Goal: Information Seeking & Learning: Learn about a topic

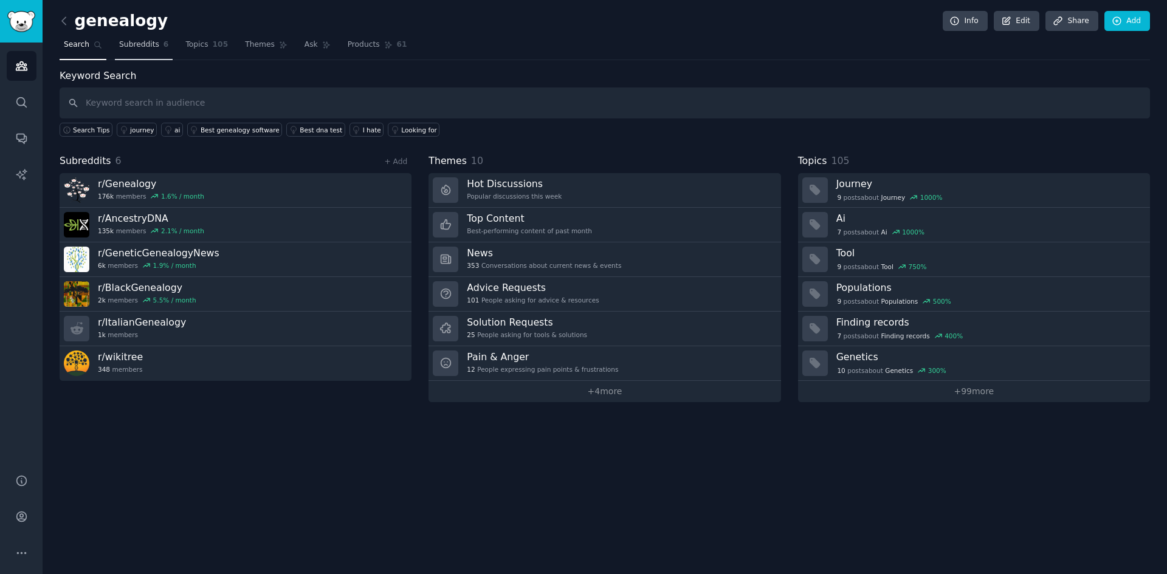
click at [129, 39] on link "Subreddits 6" at bounding box center [144, 47] width 58 height 25
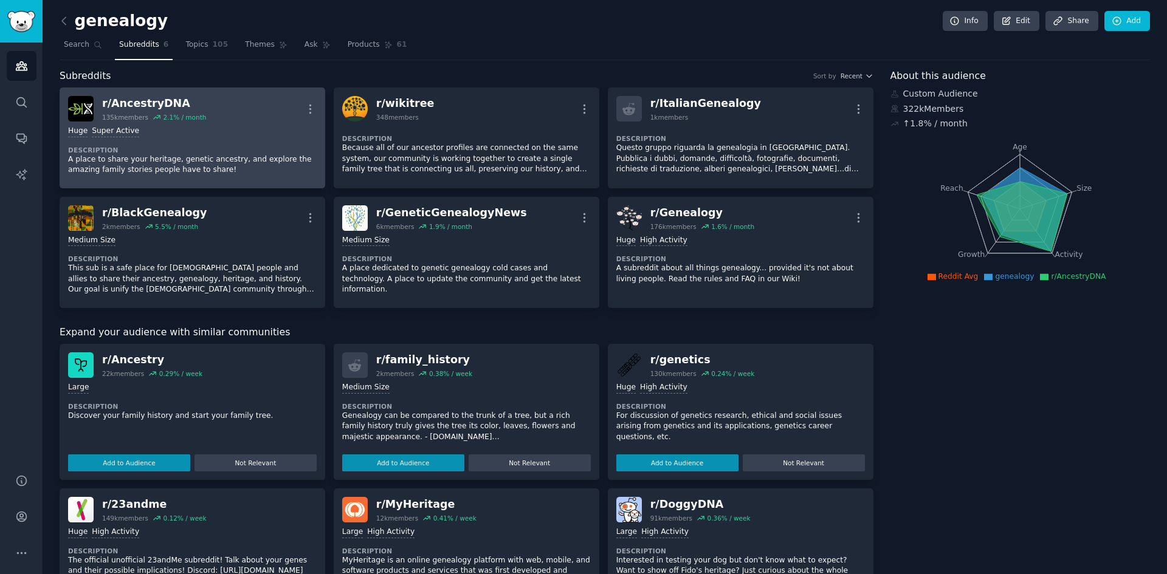
click at [281, 153] on dt "Description" at bounding box center [192, 150] width 249 height 9
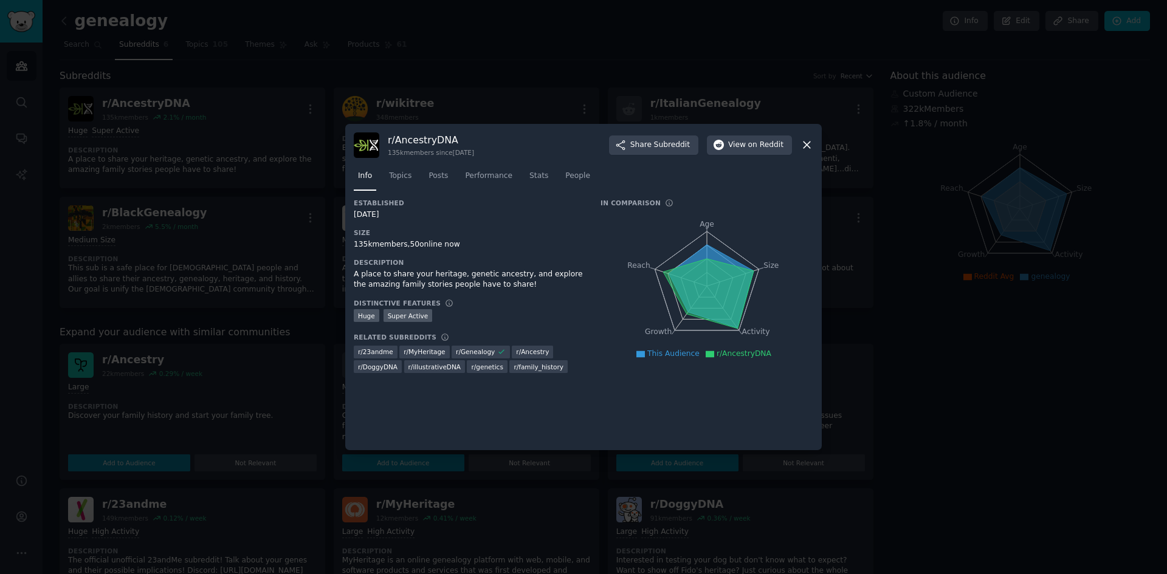
click at [803, 146] on icon at bounding box center [806, 145] width 13 height 13
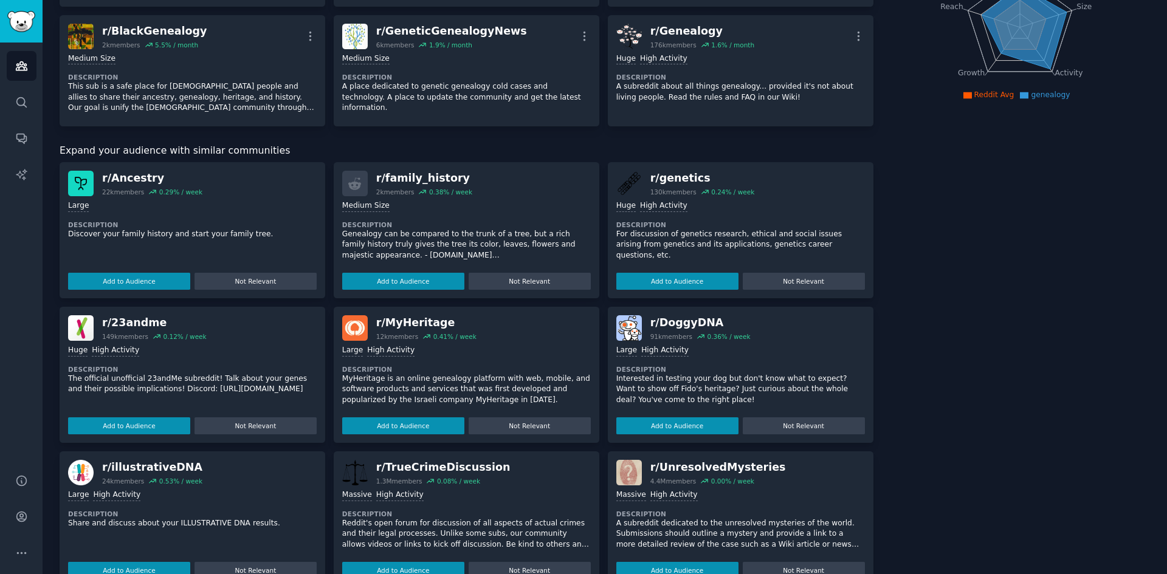
scroll to position [182, 0]
click at [107, 427] on button "Add to Audience" at bounding box center [129, 425] width 122 height 17
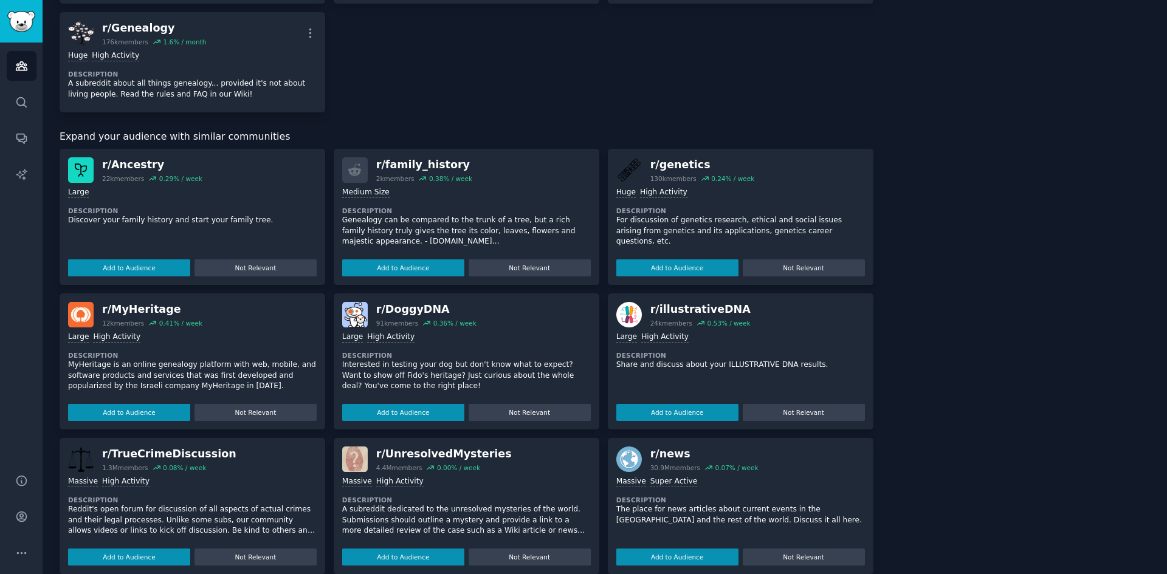
scroll to position [304, 0]
click at [119, 267] on button "Add to Audience" at bounding box center [129, 268] width 122 height 17
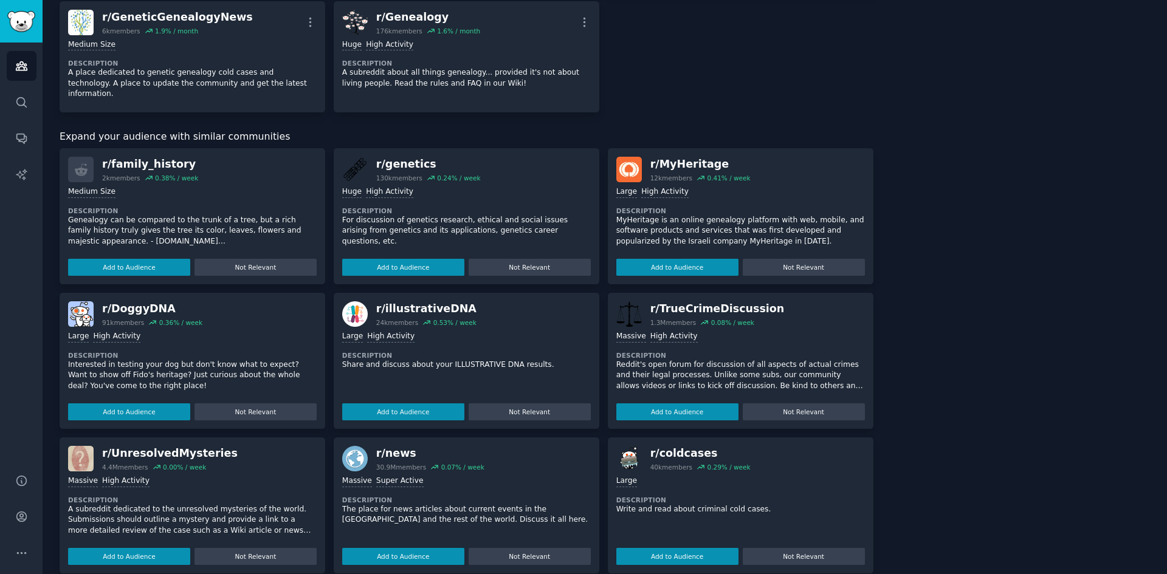
scroll to position [315, 0]
click at [953, 353] on div "About this audience Custom Audience 493k Members ↑ 1.8 % / month Age Size Activ…" at bounding box center [1020, 237] width 260 height 966
click at [388, 404] on button "Add to Audience" at bounding box center [403, 412] width 122 height 17
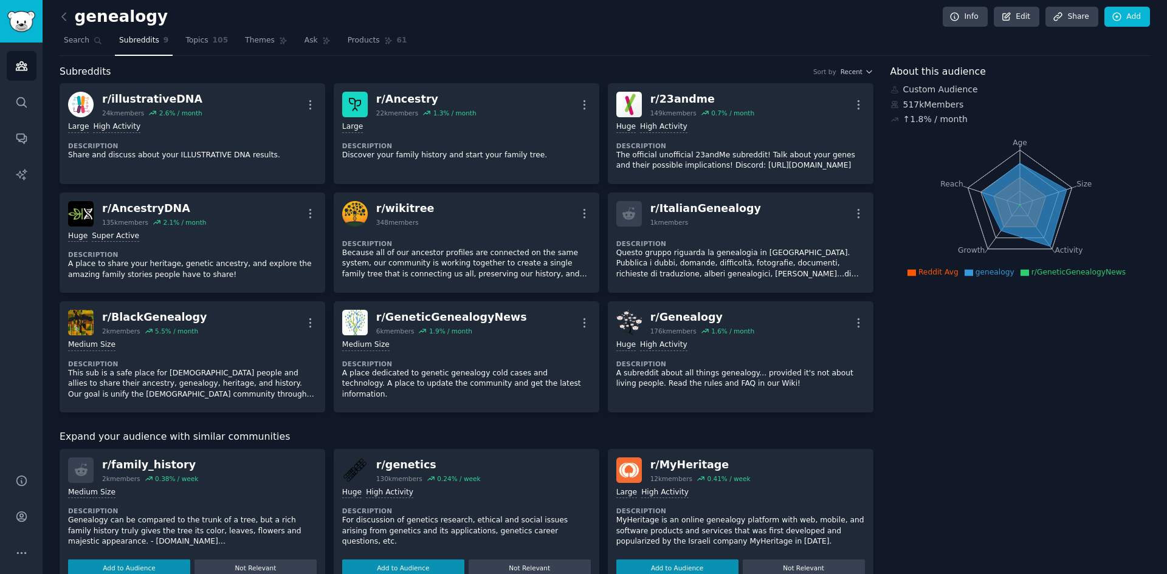
scroll to position [0, 0]
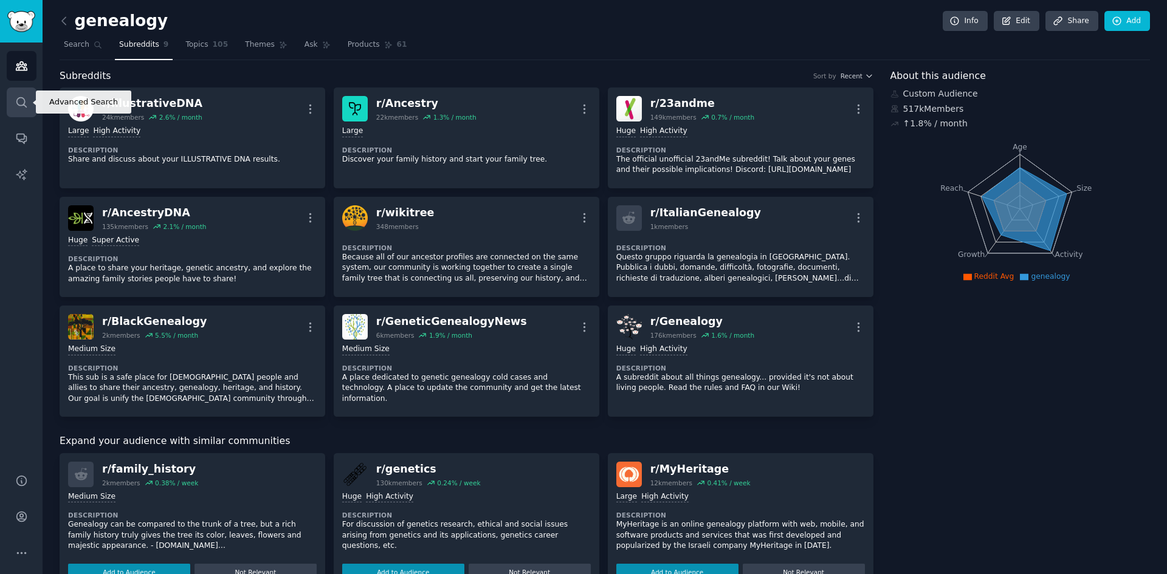
click at [8, 109] on link "Search" at bounding box center [22, 103] width 30 height 30
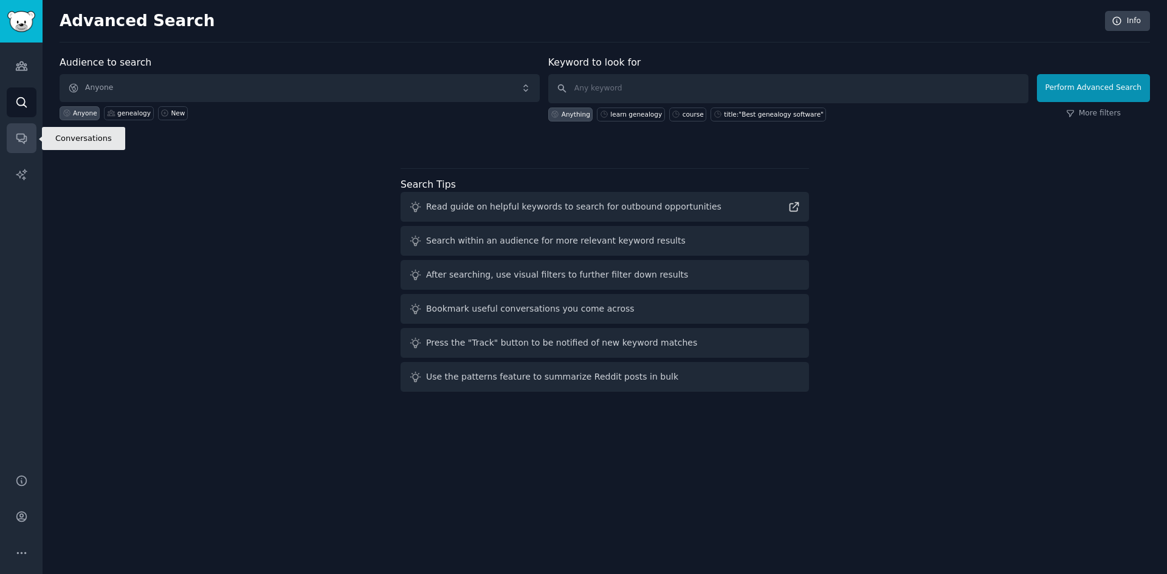
click at [22, 136] on icon "Sidebar" at bounding box center [21, 138] width 13 height 13
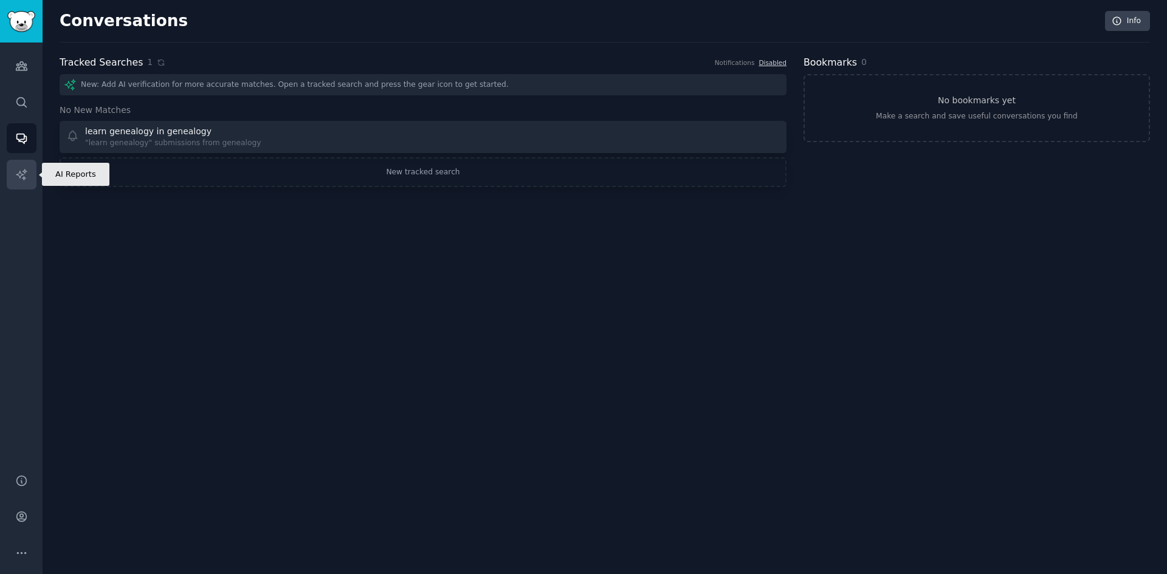
click at [24, 175] on icon "Sidebar" at bounding box center [21, 174] width 13 height 13
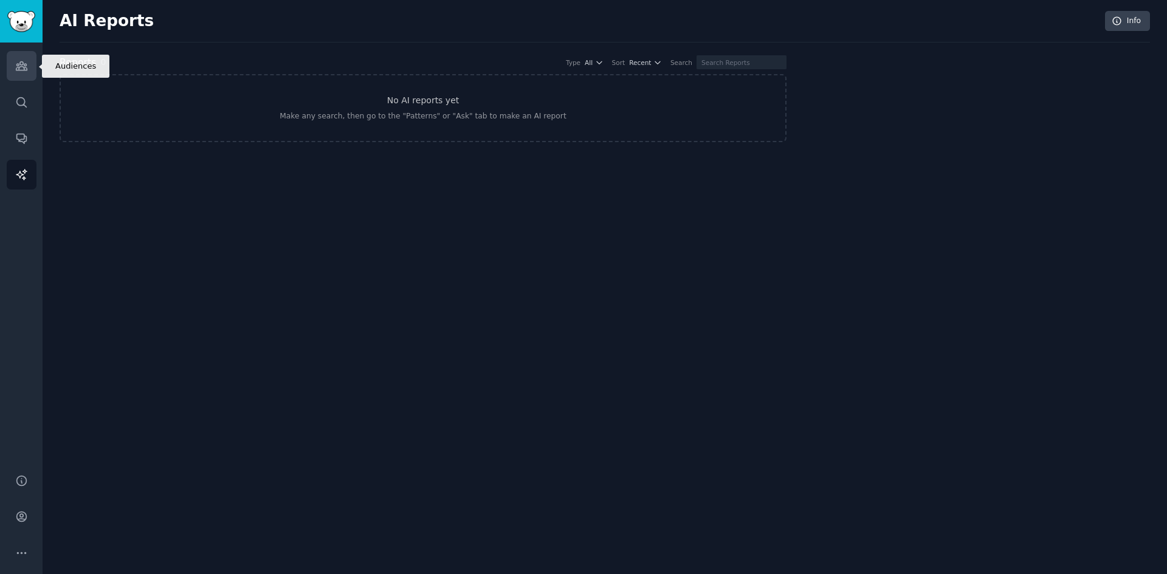
click at [28, 67] on link "Audiences" at bounding box center [22, 66] width 30 height 30
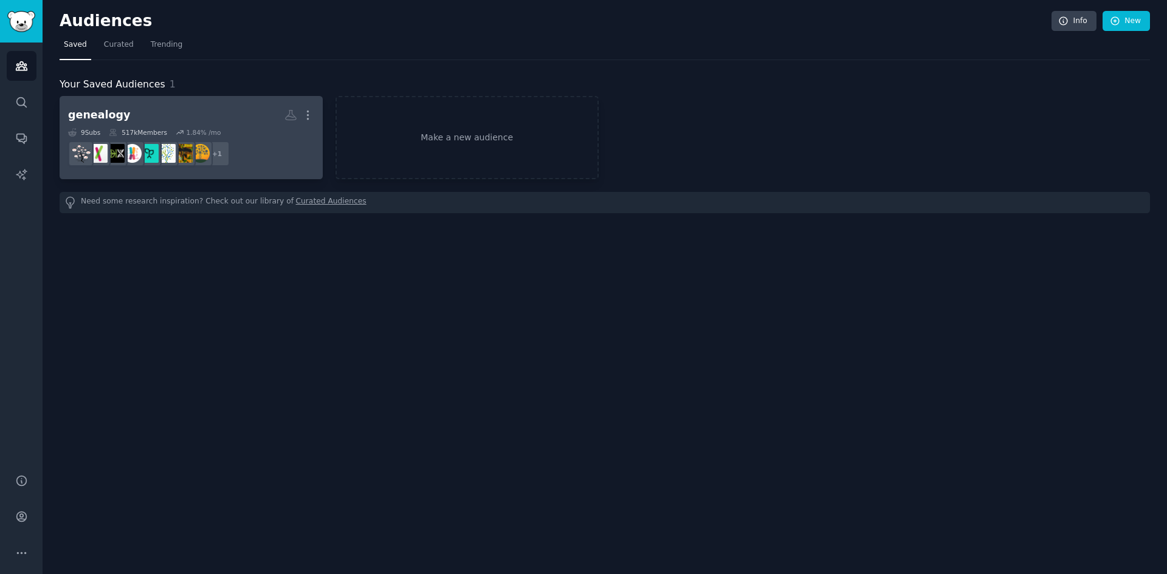
click at [197, 114] on h2 "genealogy More" at bounding box center [191, 115] width 246 height 21
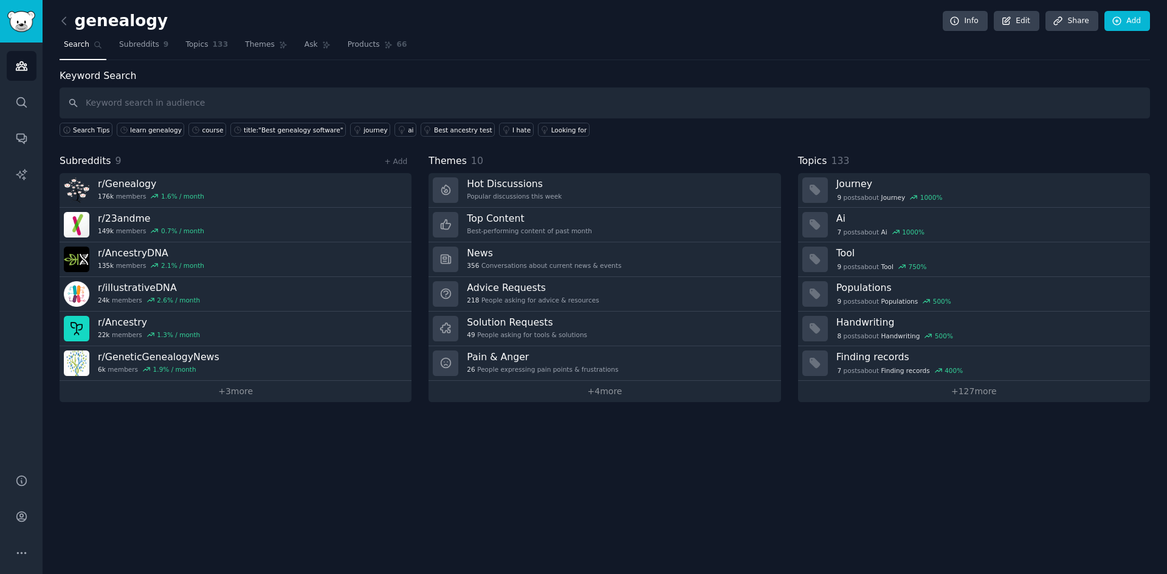
click at [196, 107] on input "text" at bounding box center [605, 103] width 1090 height 31
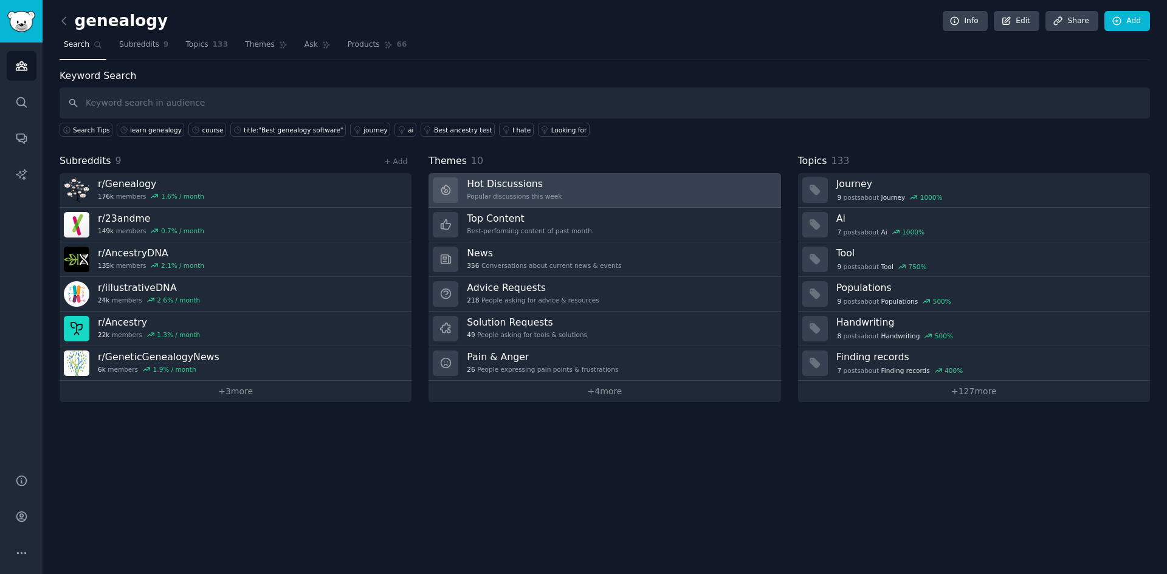
click at [576, 194] on link "Hot Discussions Popular discussions this week" at bounding box center [604, 190] width 352 height 35
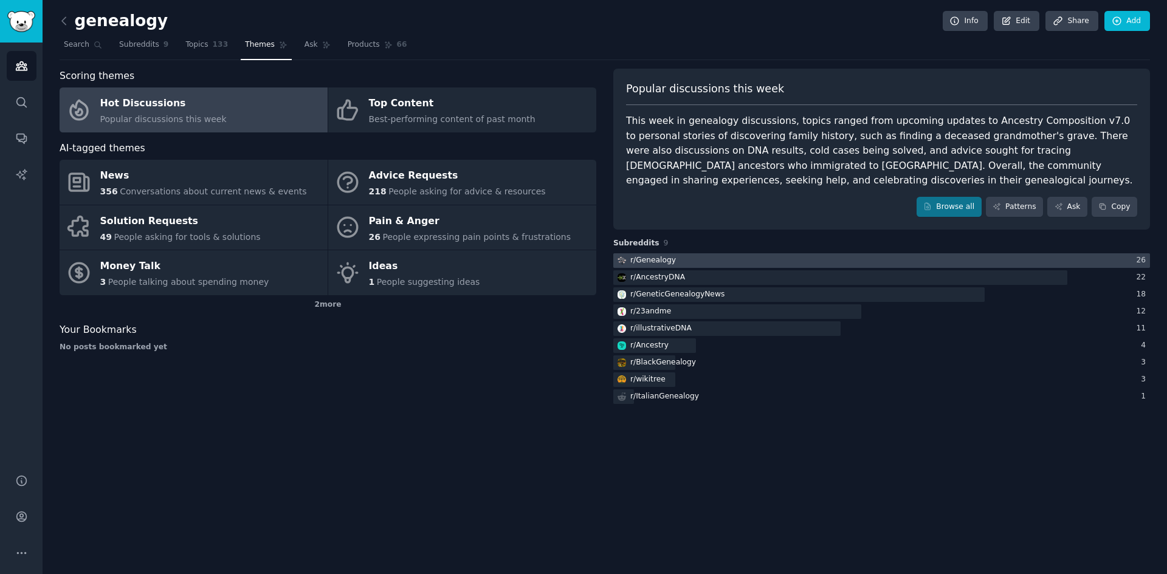
click at [909, 253] on div at bounding box center [881, 260] width 537 height 15
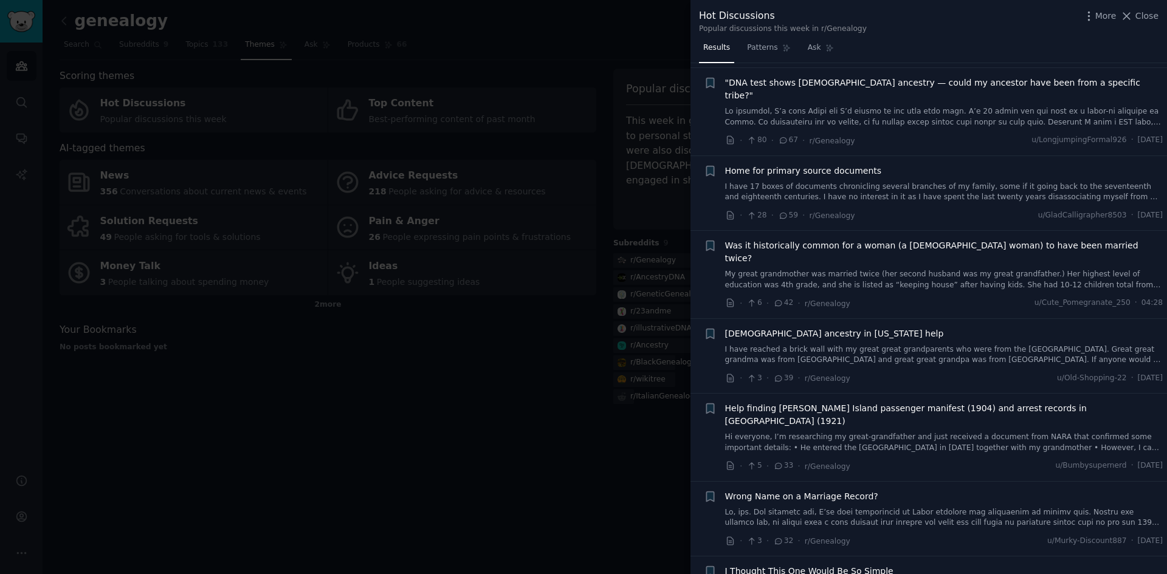
scroll to position [177, 0]
click at [383, 436] on div at bounding box center [583, 287] width 1167 height 574
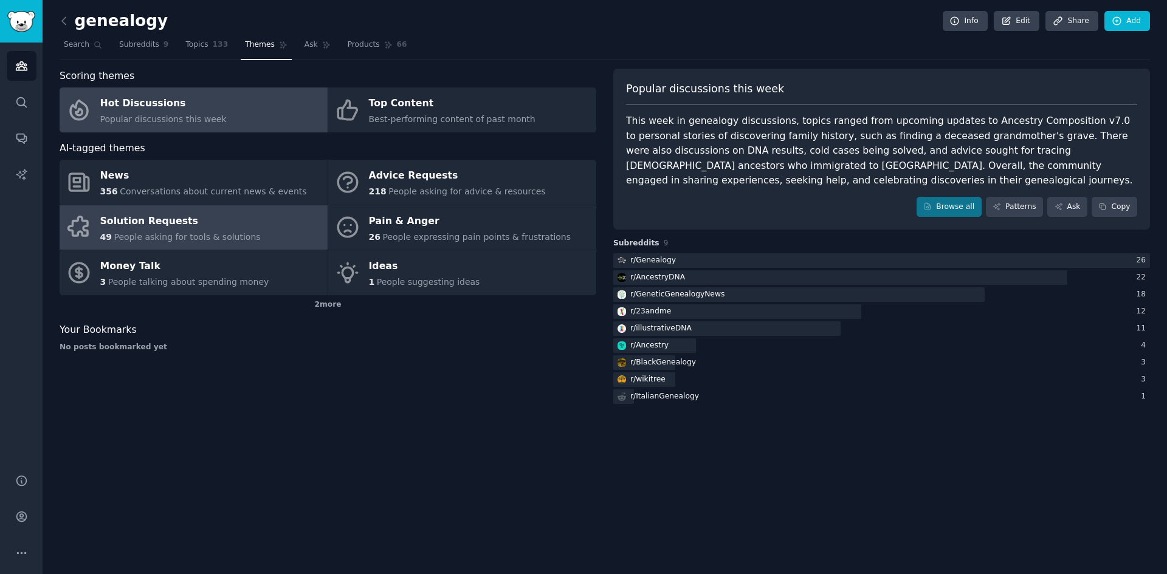
click at [163, 225] on div "Solution Requests" at bounding box center [180, 220] width 160 height 19
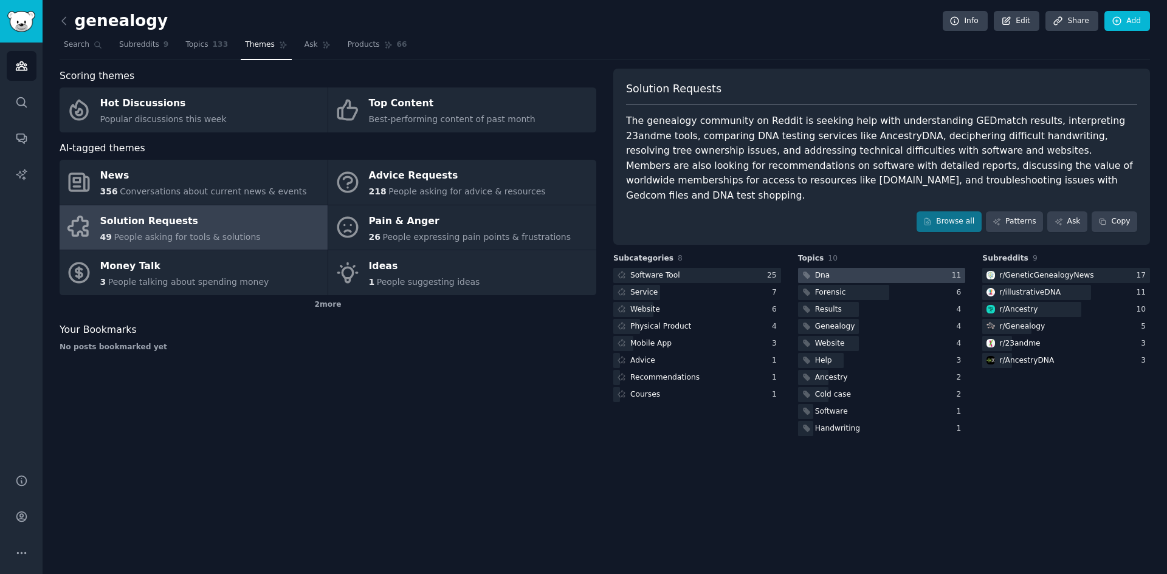
click at [885, 268] on div at bounding box center [882, 275] width 168 height 15
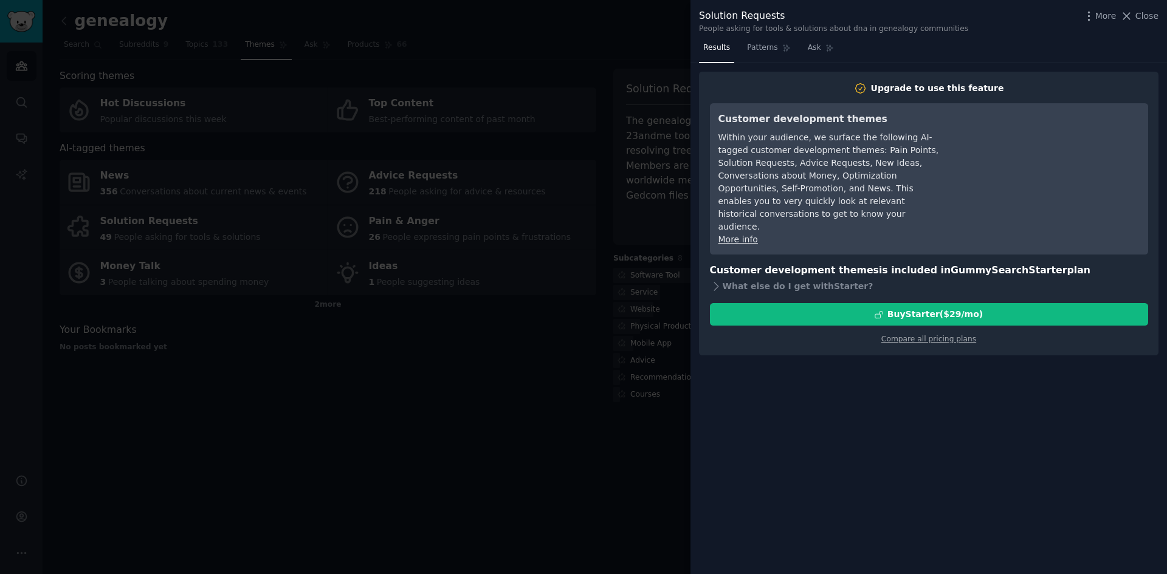
click at [600, 426] on div at bounding box center [583, 287] width 1167 height 574
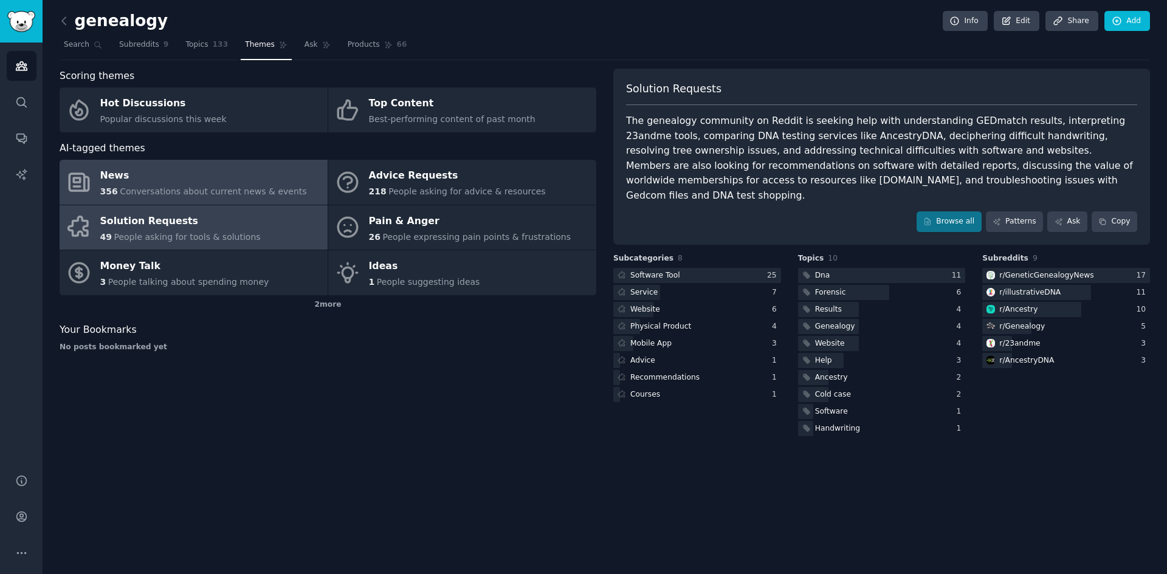
click at [162, 188] on span "Conversations about current news & events" at bounding box center [213, 192] width 187 height 10
